Goal: Task Accomplishment & Management: Use online tool/utility

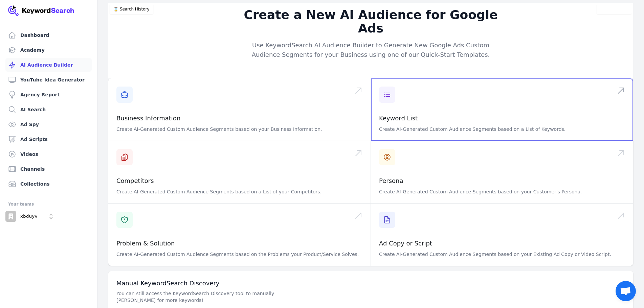
click at [395, 104] on span at bounding box center [502, 109] width 262 height 62
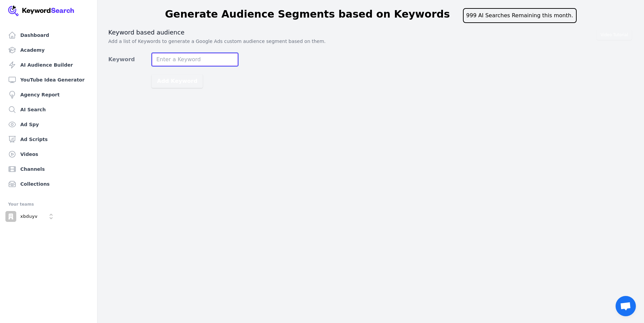
click at [176, 60] on input "Keyword" at bounding box center [195, 60] width 87 height 14
type input "towing [PERSON_NAME][GEOGRAPHIC_DATA]"
click at [152, 74] on button "Add Keyword" at bounding box center [177, 81] width 51 height 14
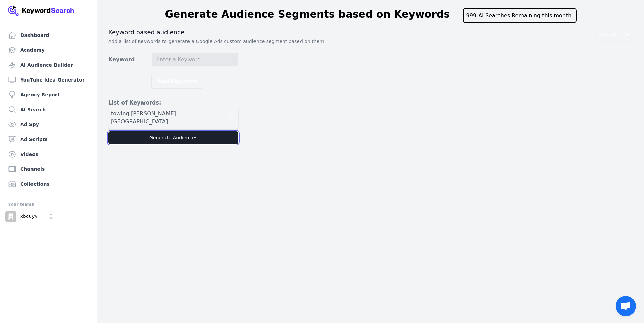
click at [170, 131] on button "Generate Audiences" at bounding box center [173, 137] width 130 height 13
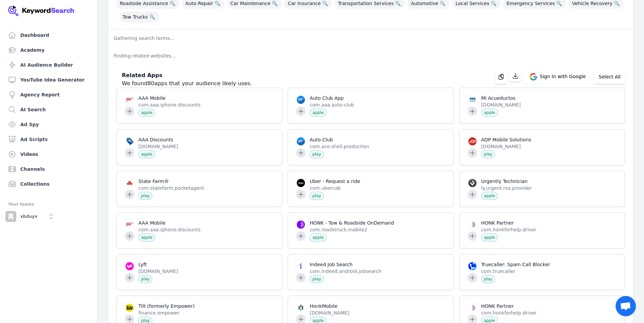
scroll to position [135, 0]
